Goal: Task Accomplishment & Management: Complete application form

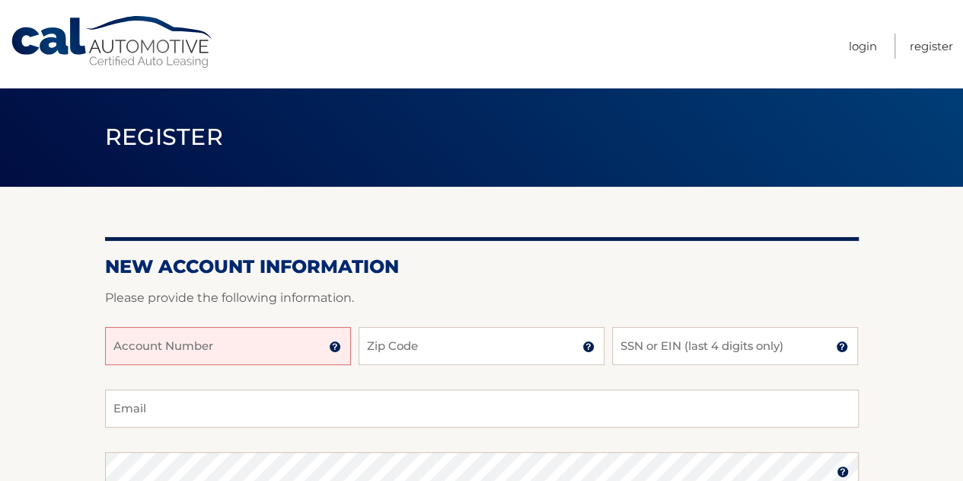
click at [207, 344] on input "Account Number" at bounding box center [228, 346] width 246 height 38
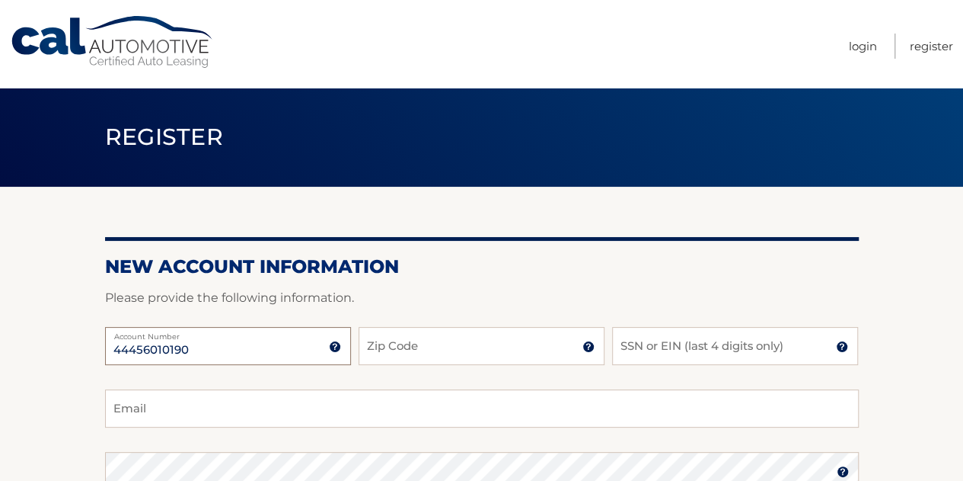
type input "44456010190"
type input "33015"
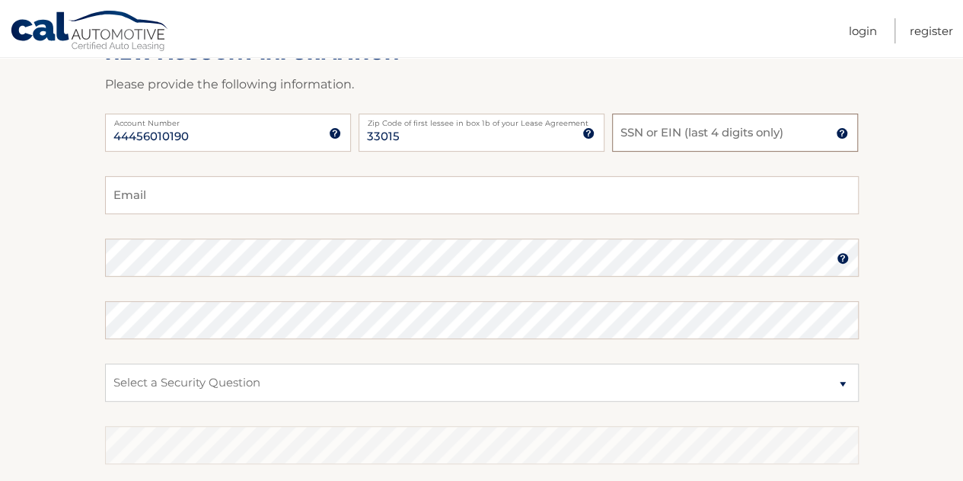
scroll to position [215, 0]
click at [206, 193] on input "Email" at bounding box center [482, 193] width 754 height 38
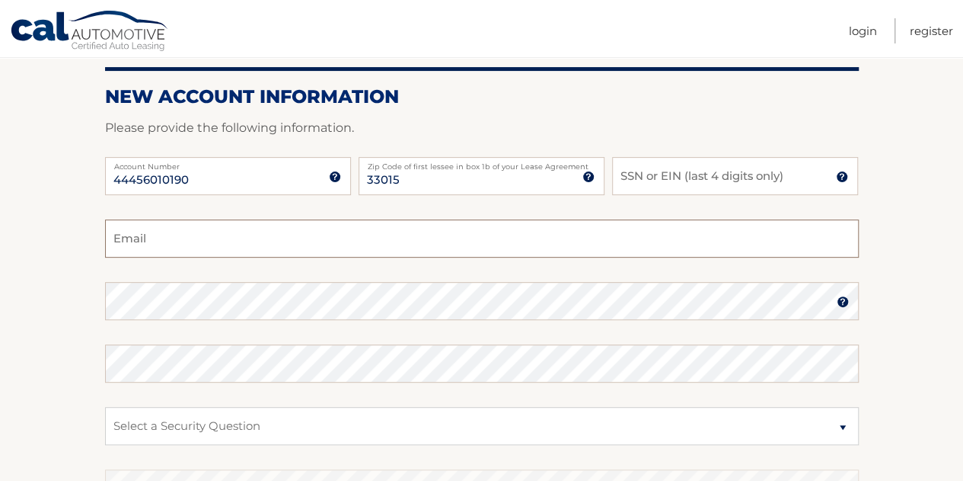
scroll to position [164, 0]
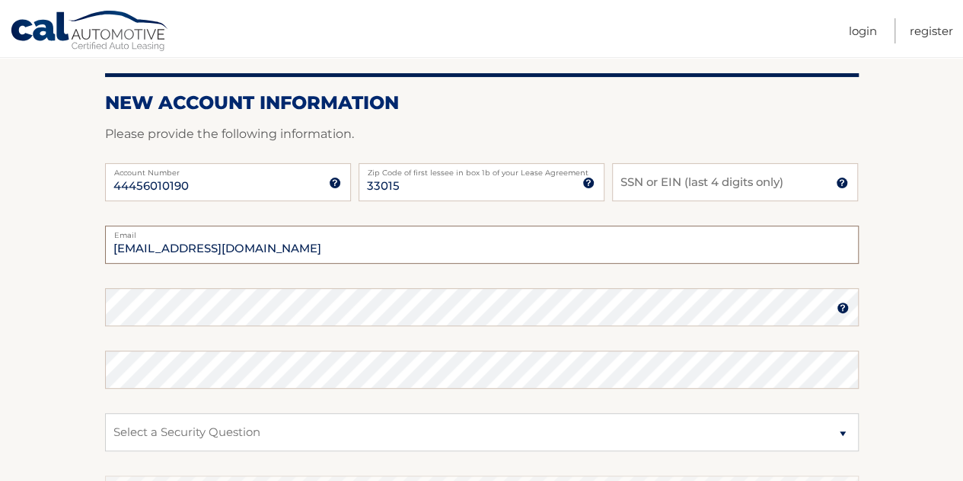
type input "[EMAIL_ADDRESS][DOMAIN_NAME]"
click at [401, 437] on select "Select a Security Question What was the name of your elementary school? What is…" at bounding box center [482, 432] width 754 height 38
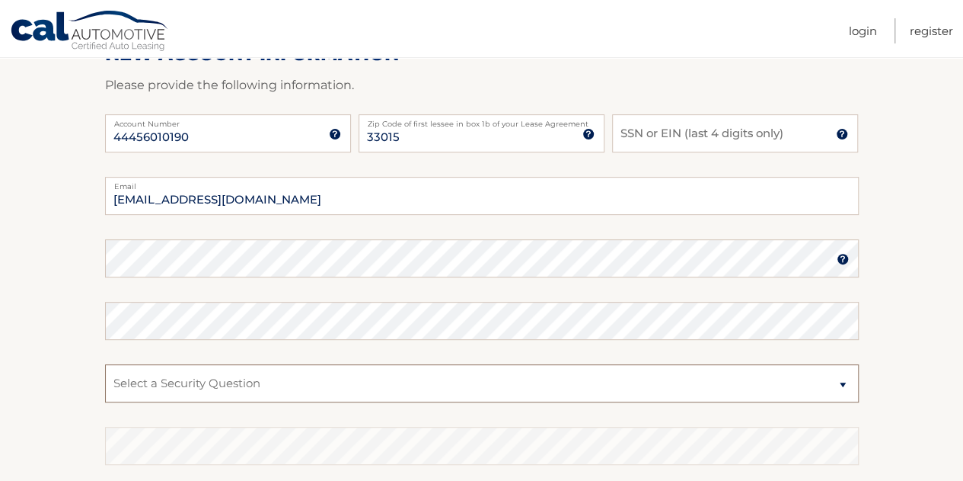
scroll to position [222, 0]
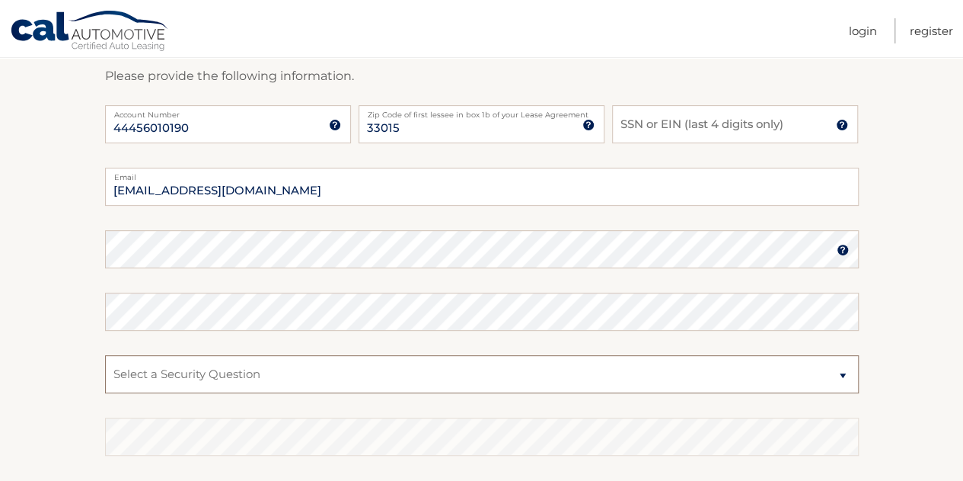
click at [262, 366] on select "Select a Security Question What was the name of your elementary school? What is…" at bounding box center [482, 374] width 754 height 38
click at [273, 219] on fieldset "[EMAIL_ADDRESS][DOMAIN_NAME] Email Password Password should be a minimum of 6 c…" at bounding box center [482, 364] width 754 height 392
